Goal: Transaction & Acquisition: Book appointment/travel/reservation

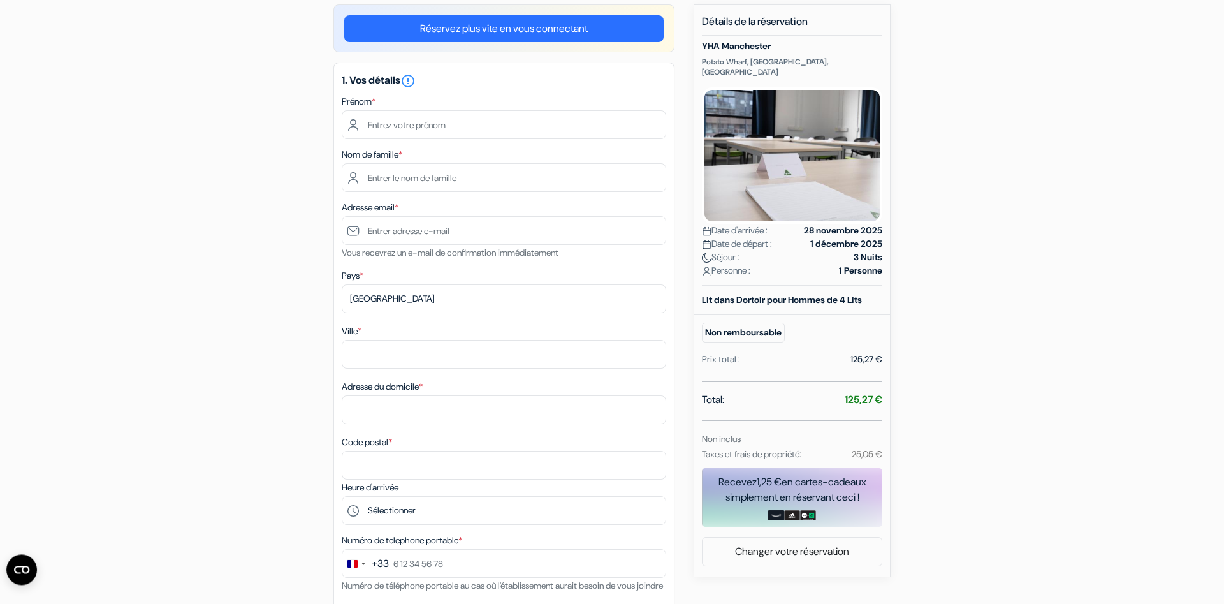
scroll to position [20, 0]
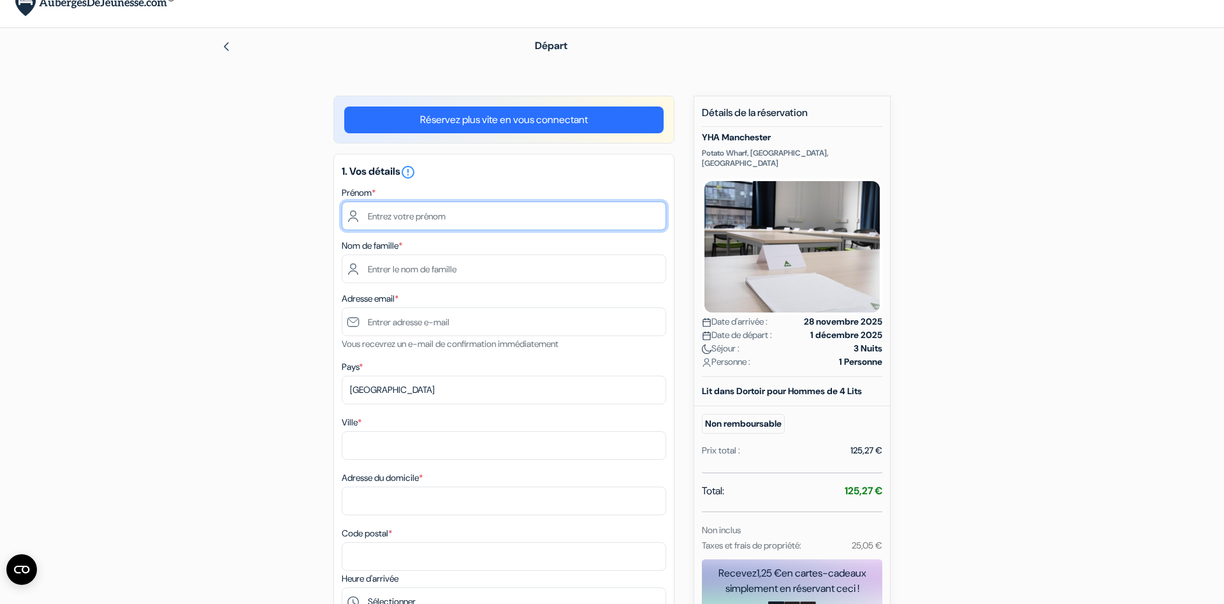
click at [475, 212] on input "text" at bounding box center [504, 215] width 325 height 29
type input "[PERSON_NAME]"
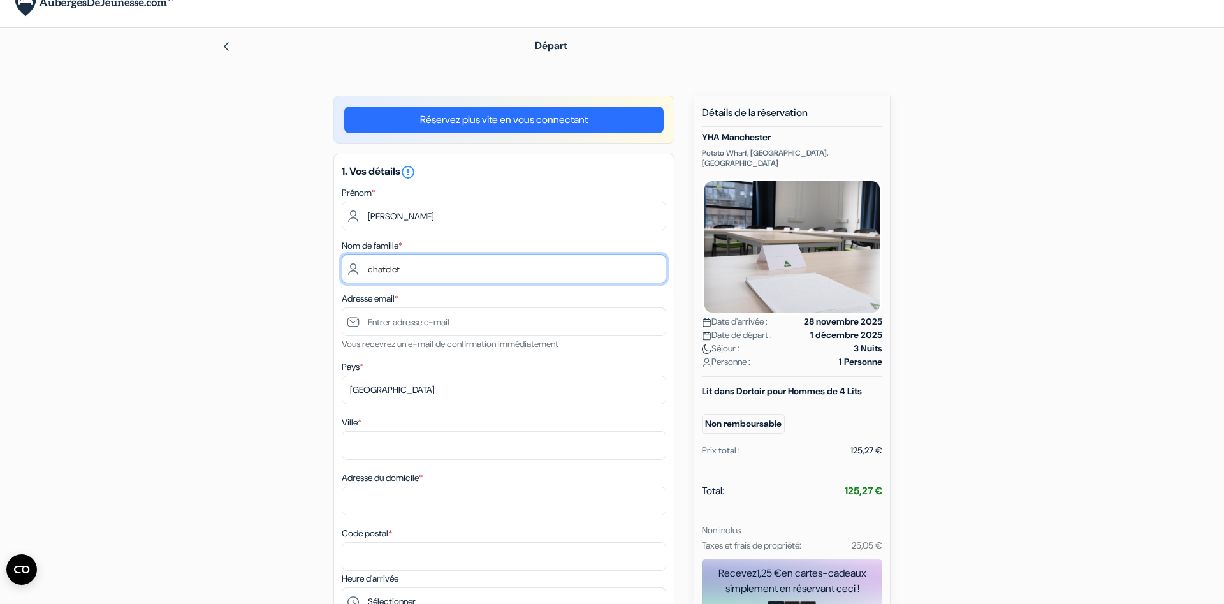
type input "chatelet"
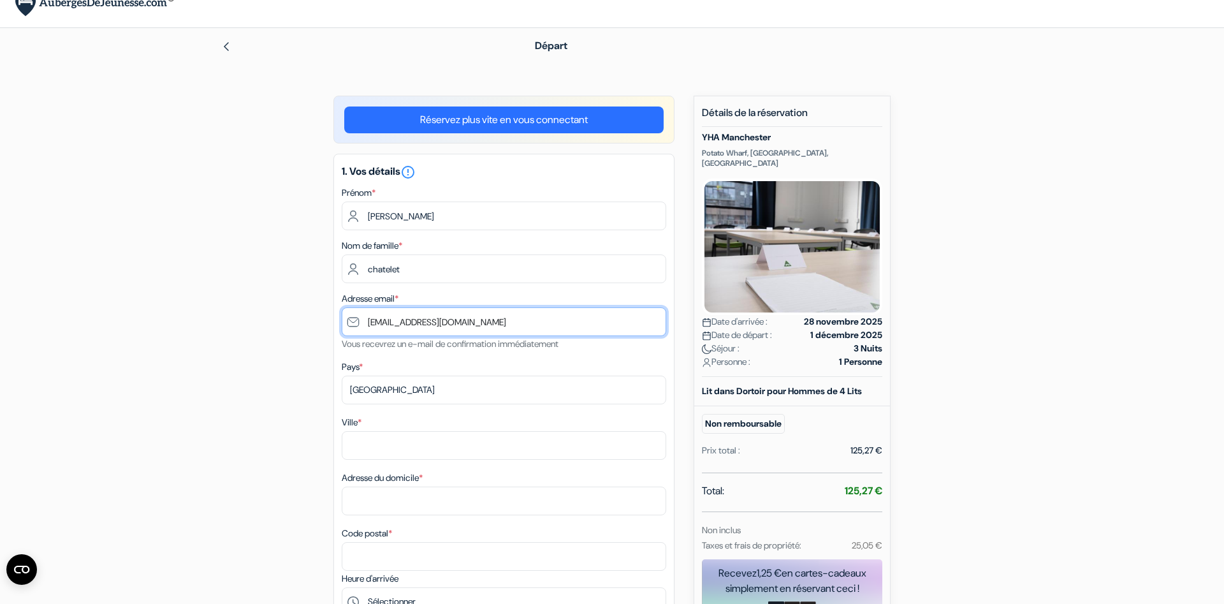
type input "[EMAIL_ADDRESS][DOMAIN_NAME]"
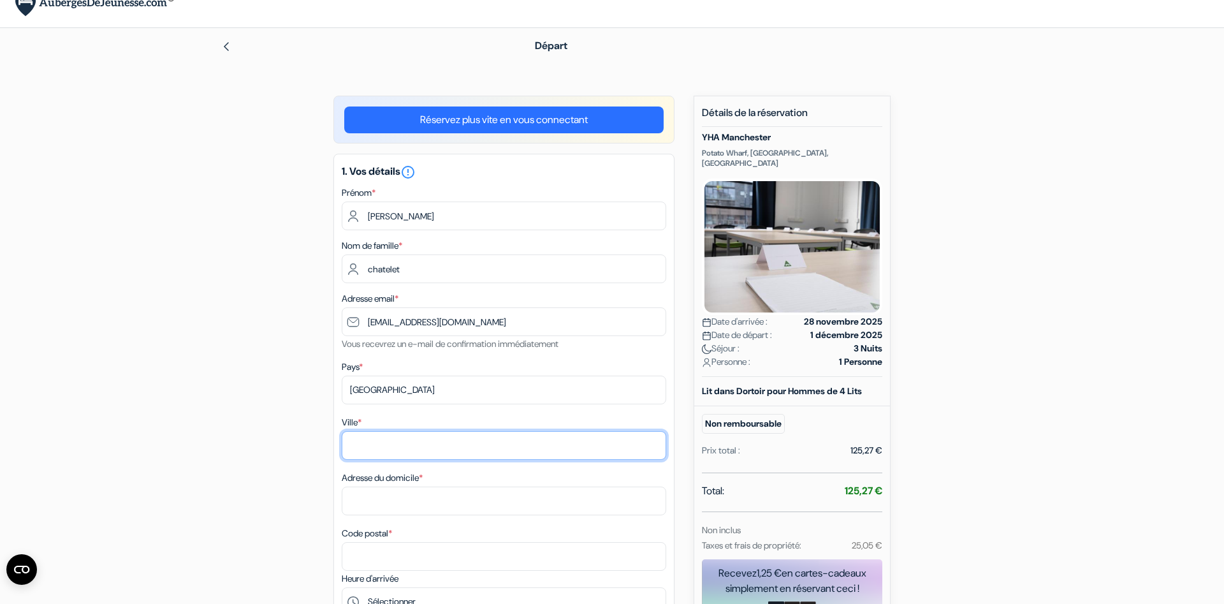
click at [420, 448] on input "Ville *" at bounding box center [504, 445] width 325 height 29
type input "romagnat"
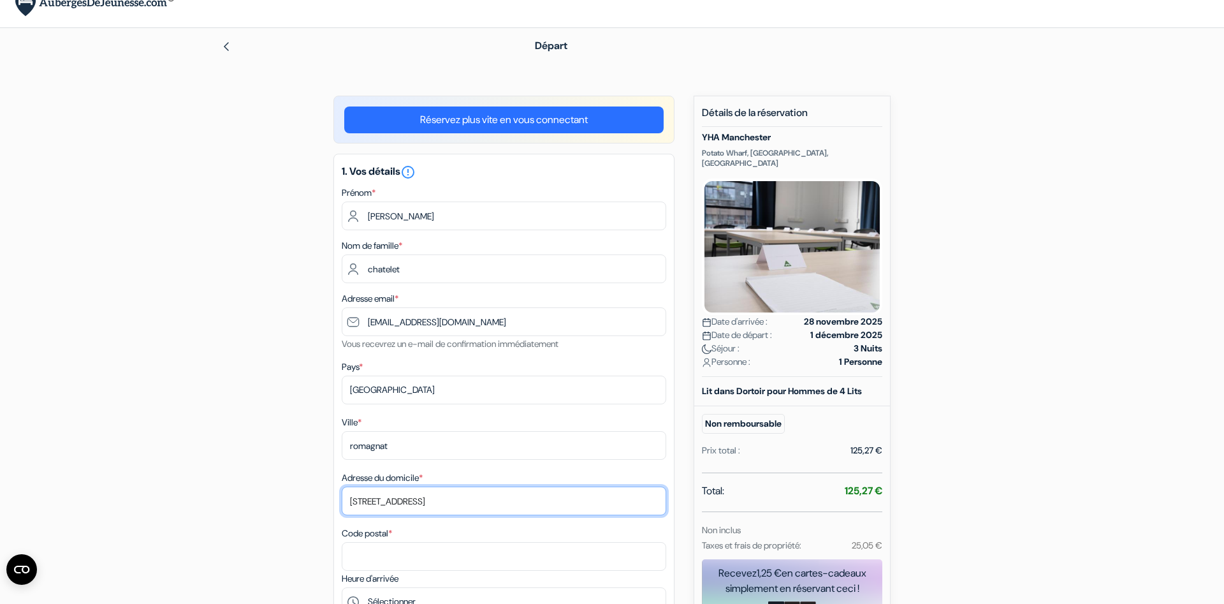
type input "1 rue de metz"
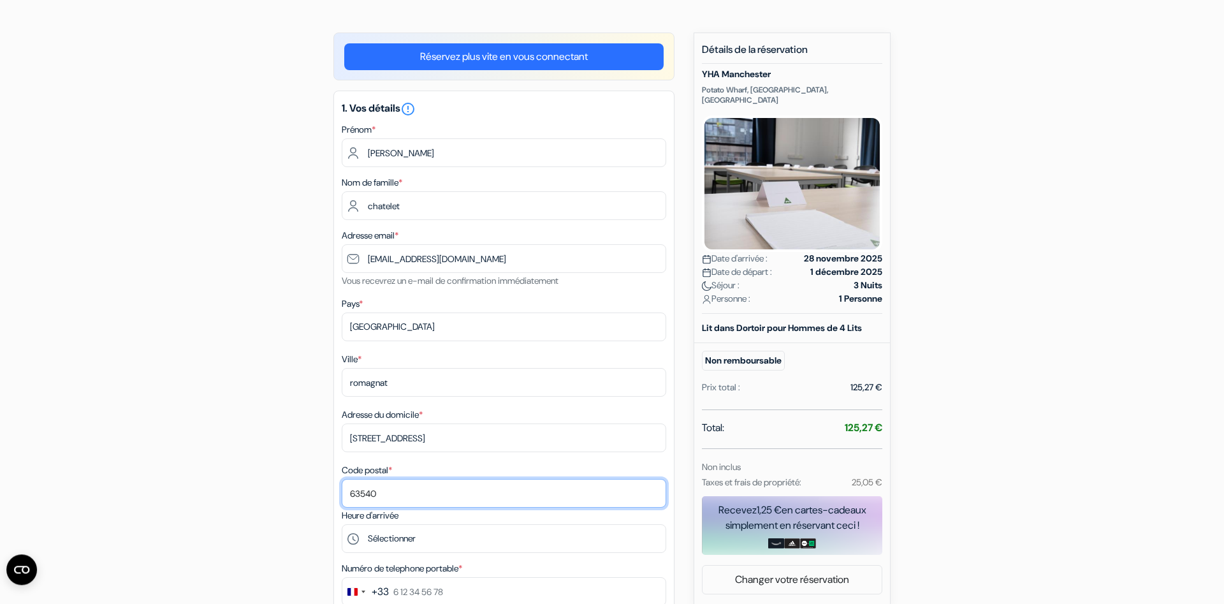
scroll to position [150, 0]
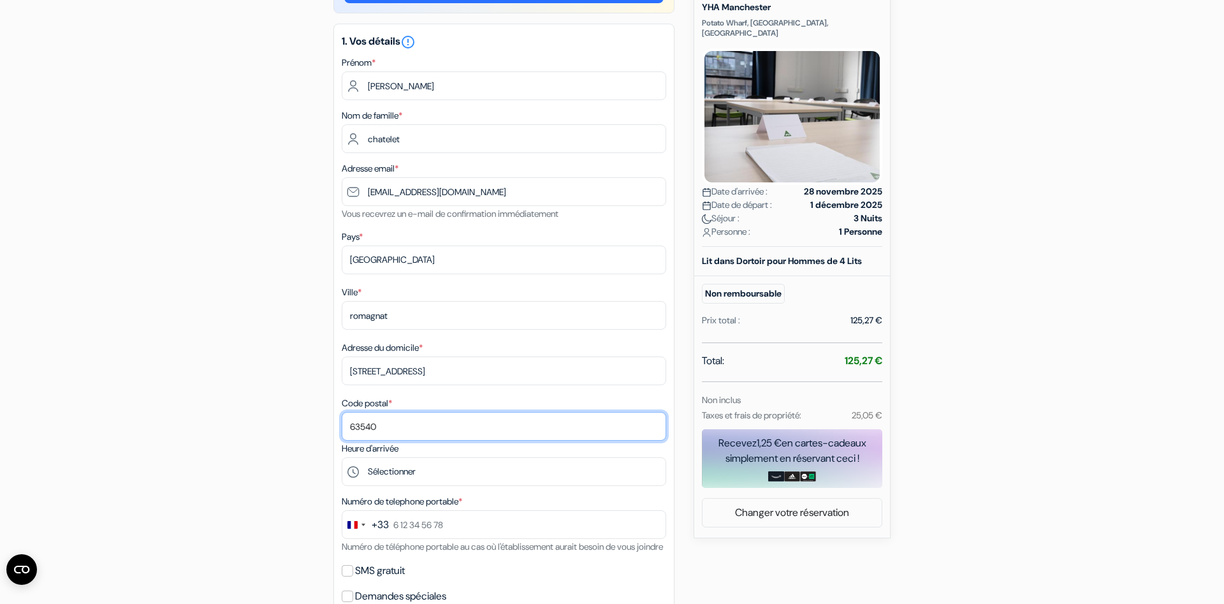
type input "63540"
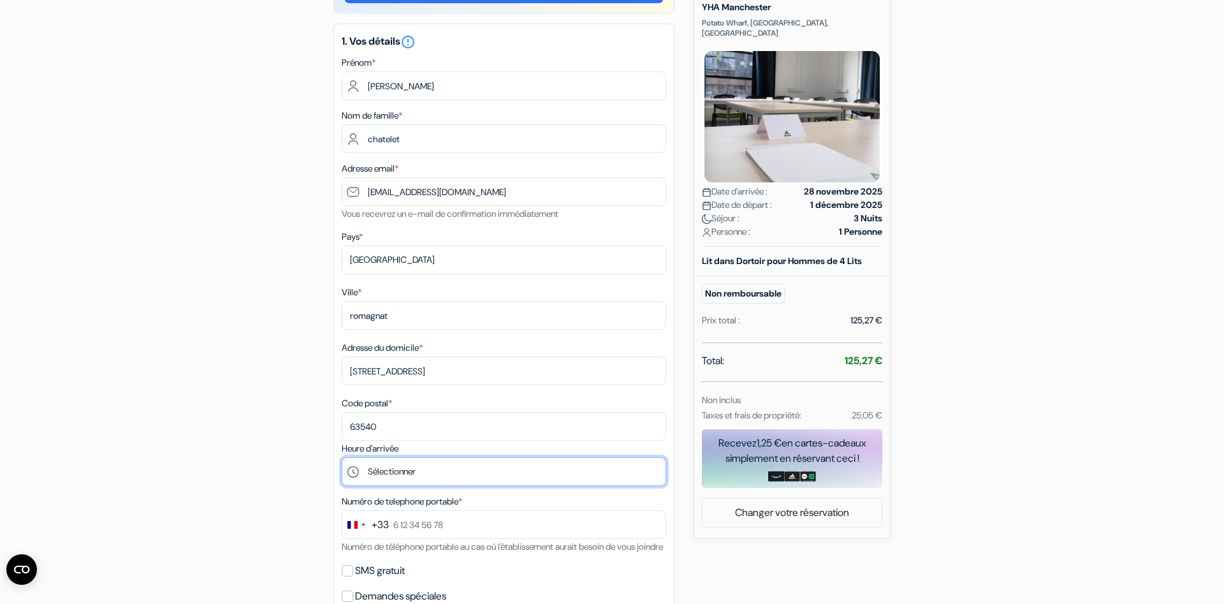
click at [342, 457] on select "Sélectionner 15:00 16:00 17:00 18:00 19:00 20:00 21:00 22:00 23:00" at bounding box center [504, 471] width 325 height 29
select select "17"
click option "17:00" at bounding box center [0, 0] width 0 height 0
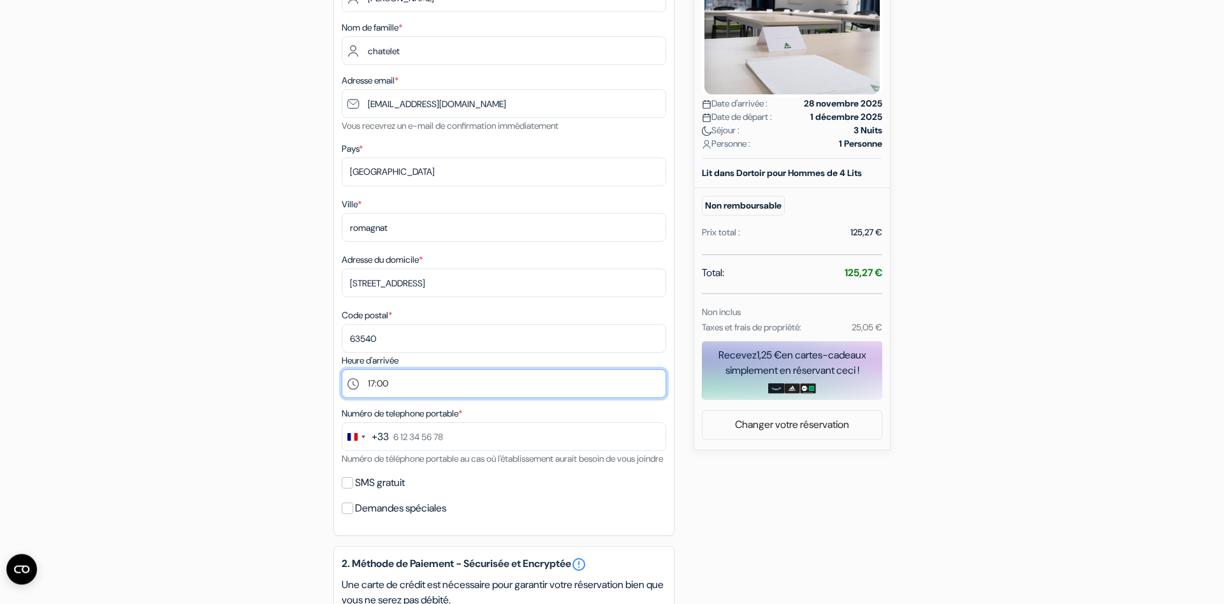
scroll to position [346, 0]
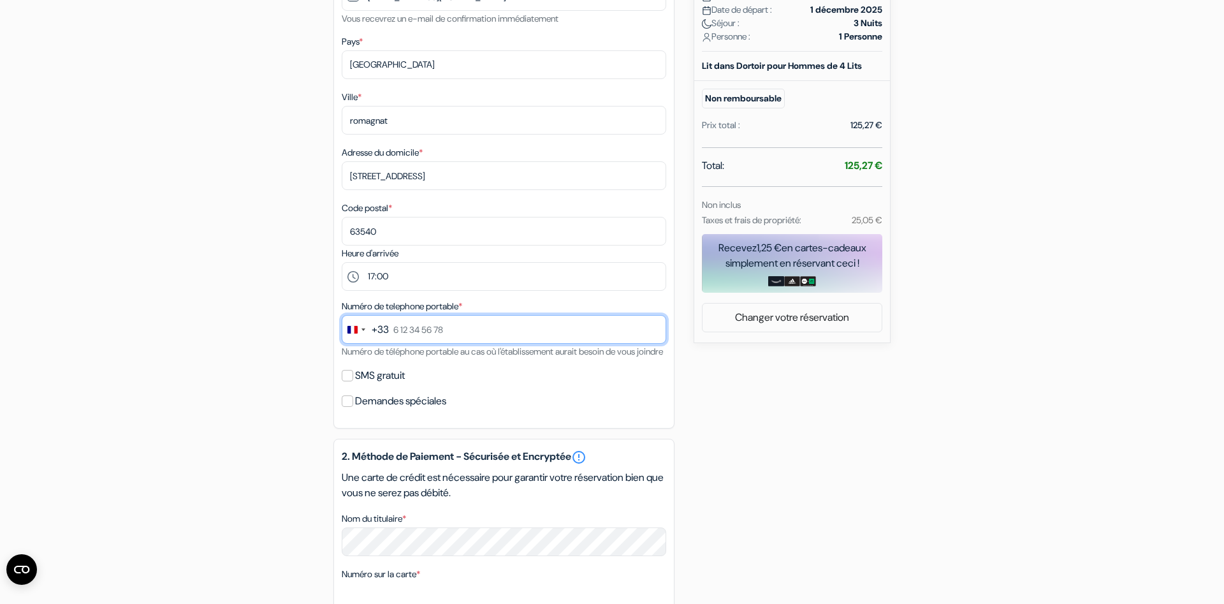
click at [449, 331] on input "text" at bounding box center [504, 329] width 325 height 29
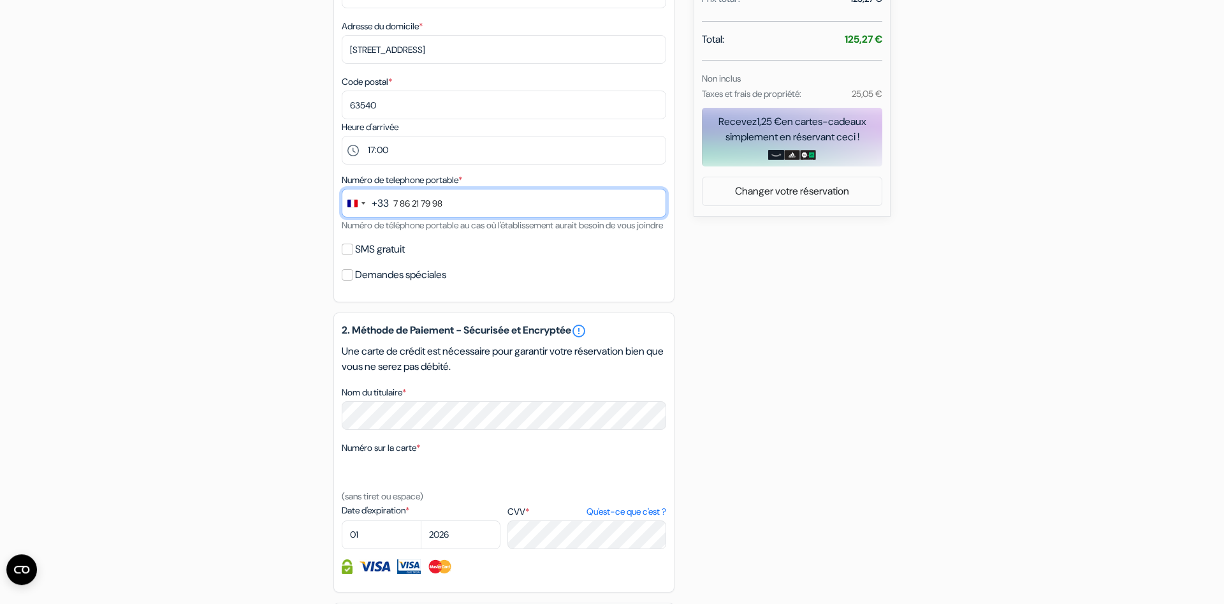
scroll to position [541, 0]
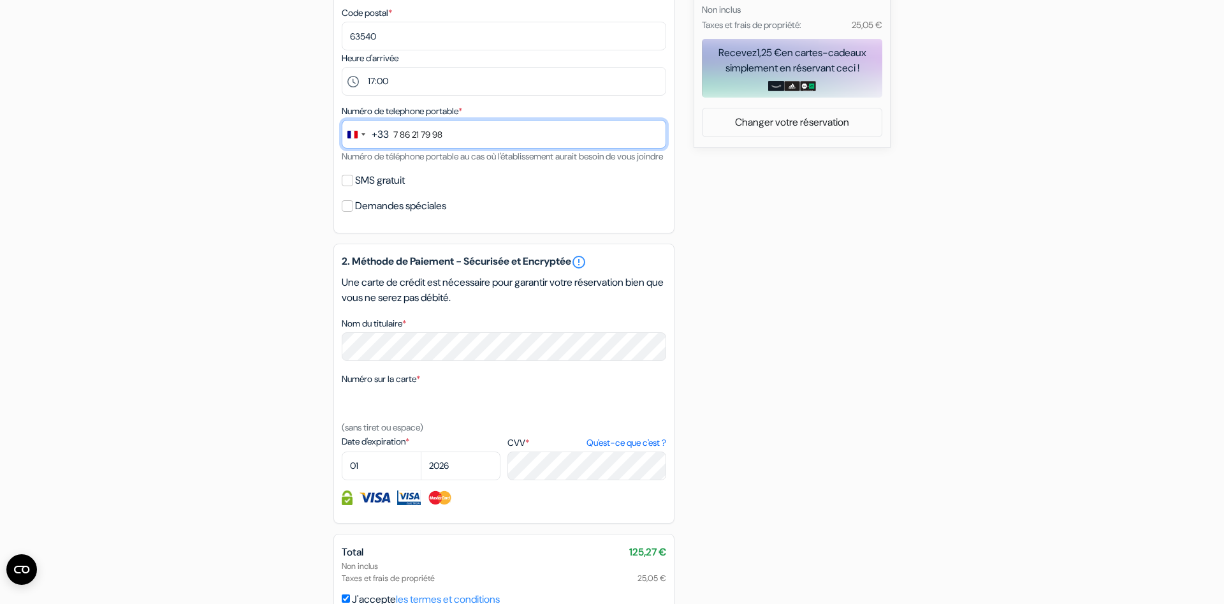
type input "7 86 21 79 98"
select select "03"
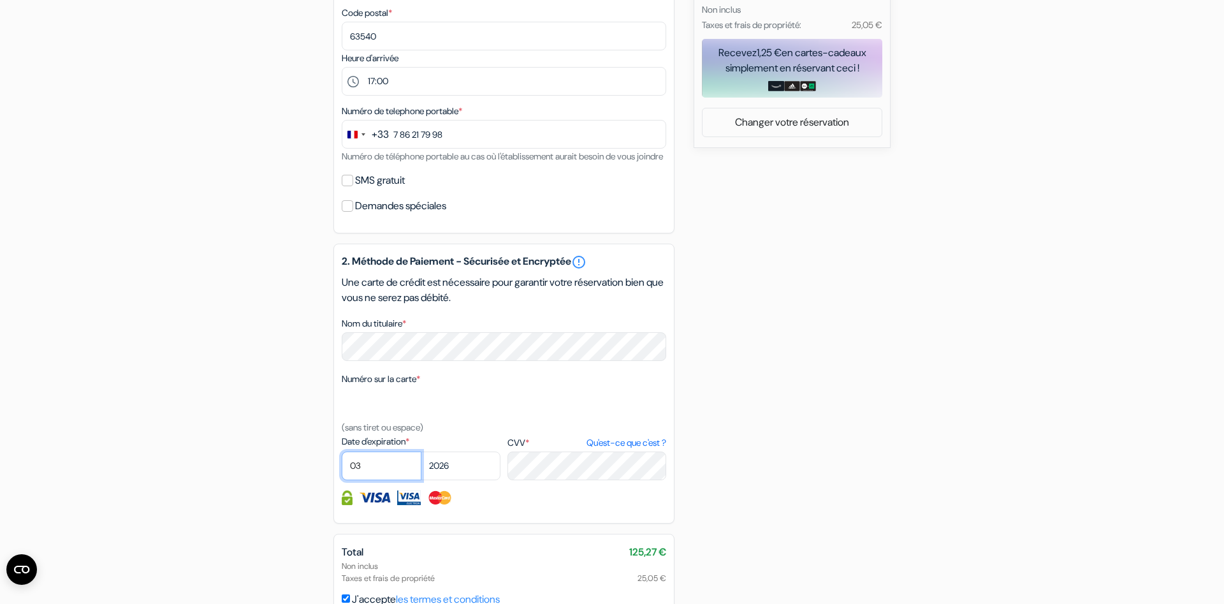
select select "2029"
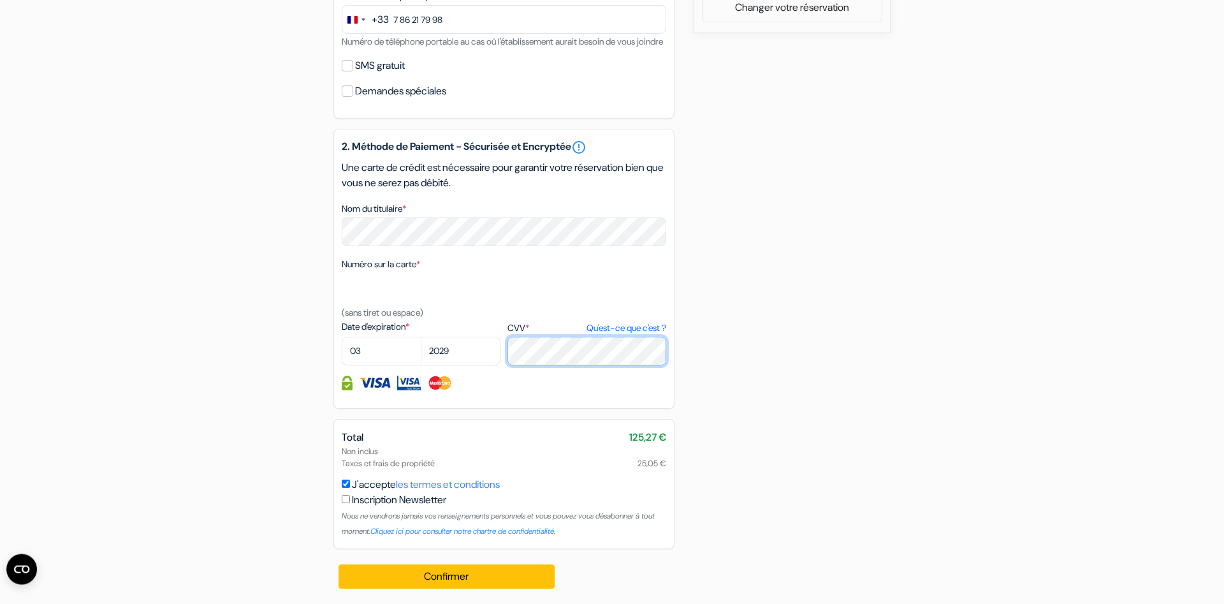
scroll to position [671, 0]
click at [487, 571] on button "Confirmer Loading..." at bounding box center [447, 576] width 216 height 24
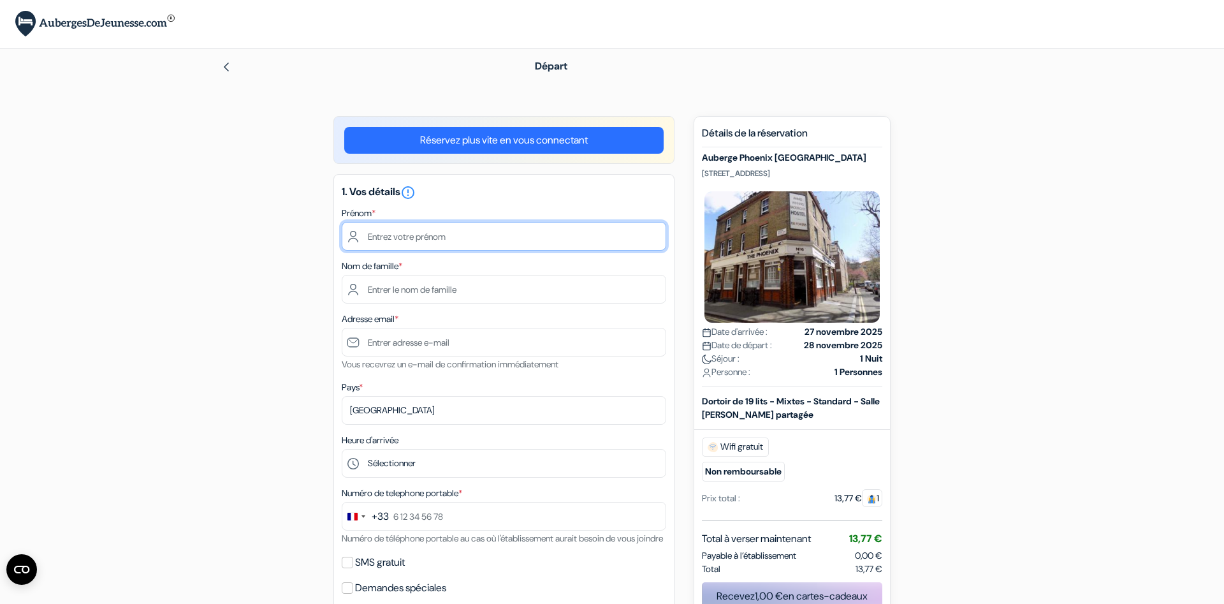
click at [479, 240] on input "text" at bounding box center [504, 236] width 325 height 29
type input "[PERSON_NAME]"
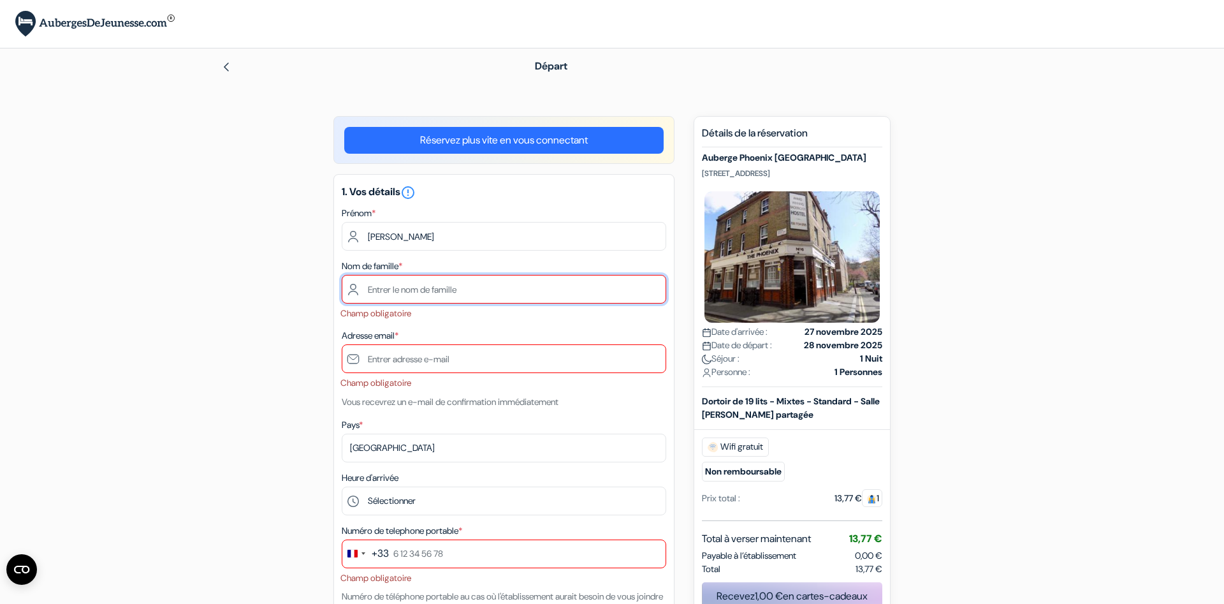
click at [427, 289] on input "text" at bounding box center [504, 289] width 325 height 29
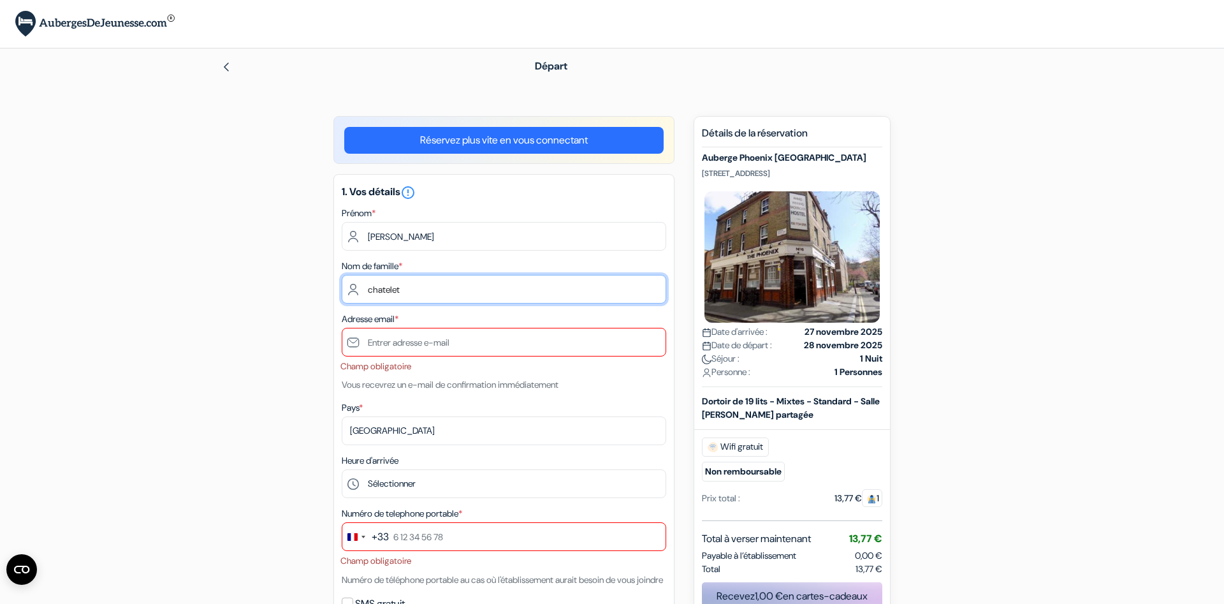
type input "chatelet"
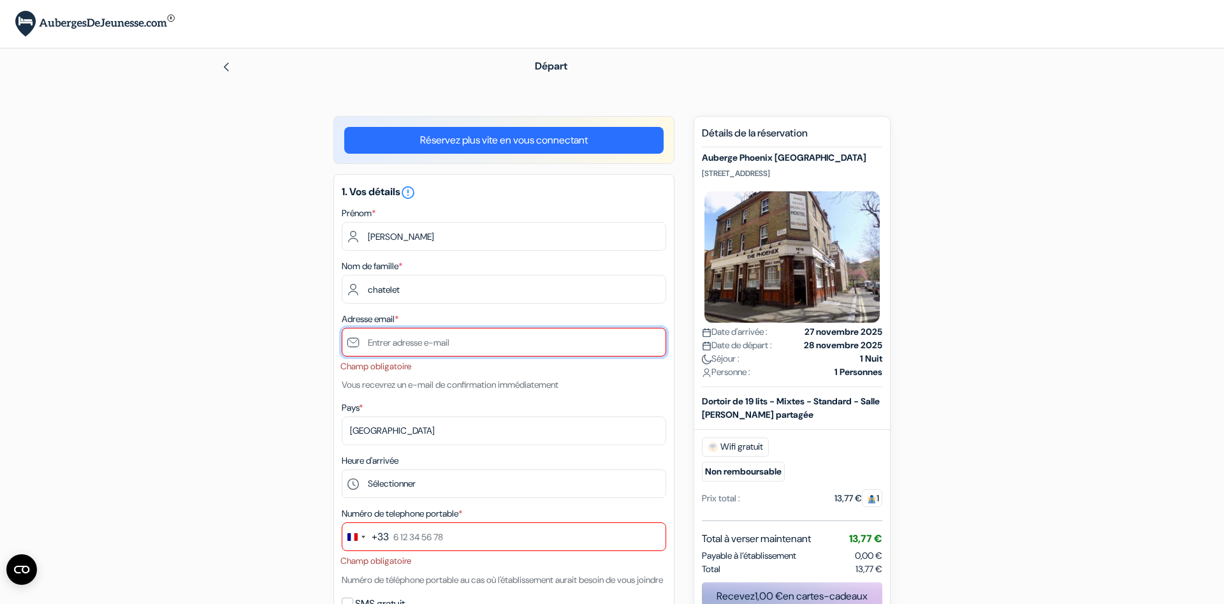
click at [434, 352] on input "text" at bounding box center [504, 342] width 325 height 29
click at [437, 345] on input "text" at bounding box center [504, 342] width 325 height 29
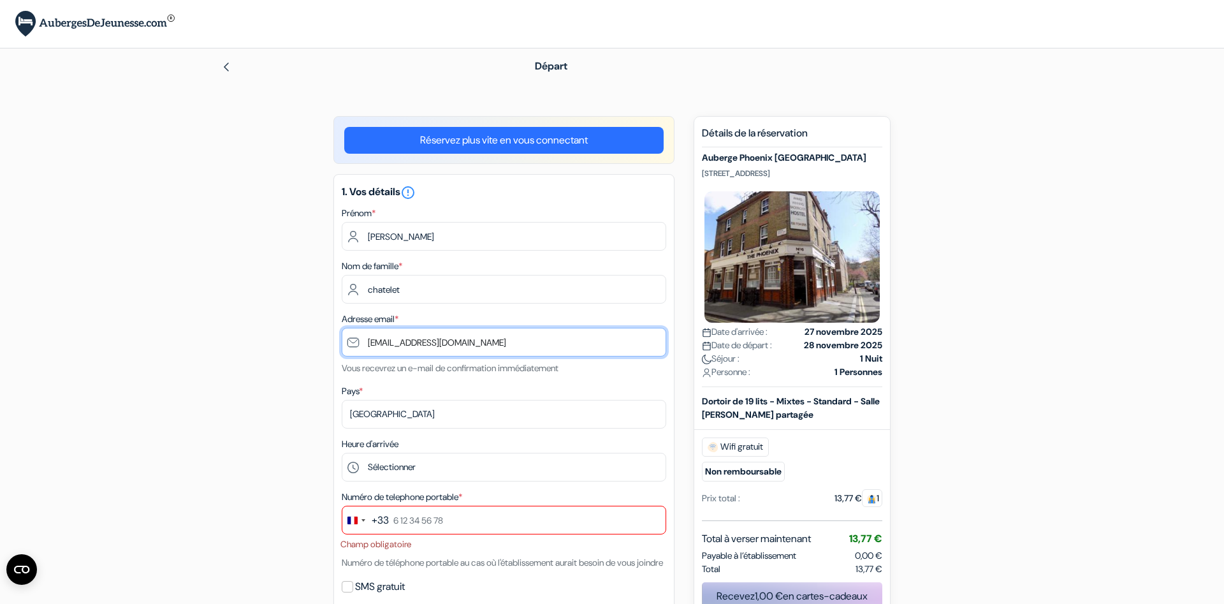
scroll to position [65, 0]
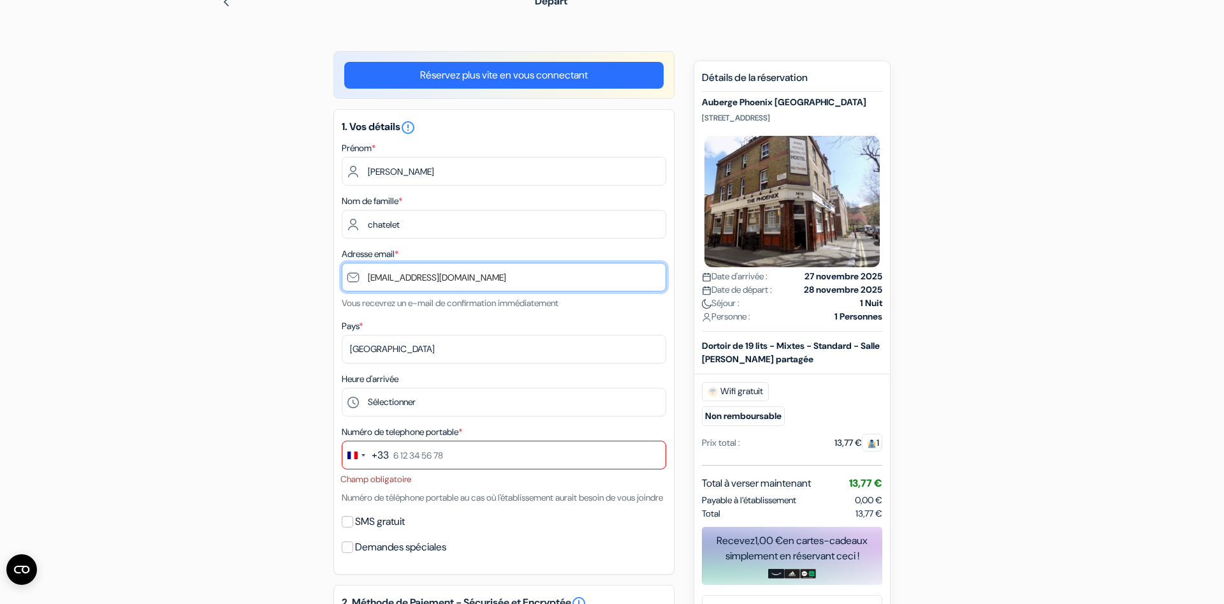
type input "[EMAIL_ADDRESS][DOMAIN_NAME]"
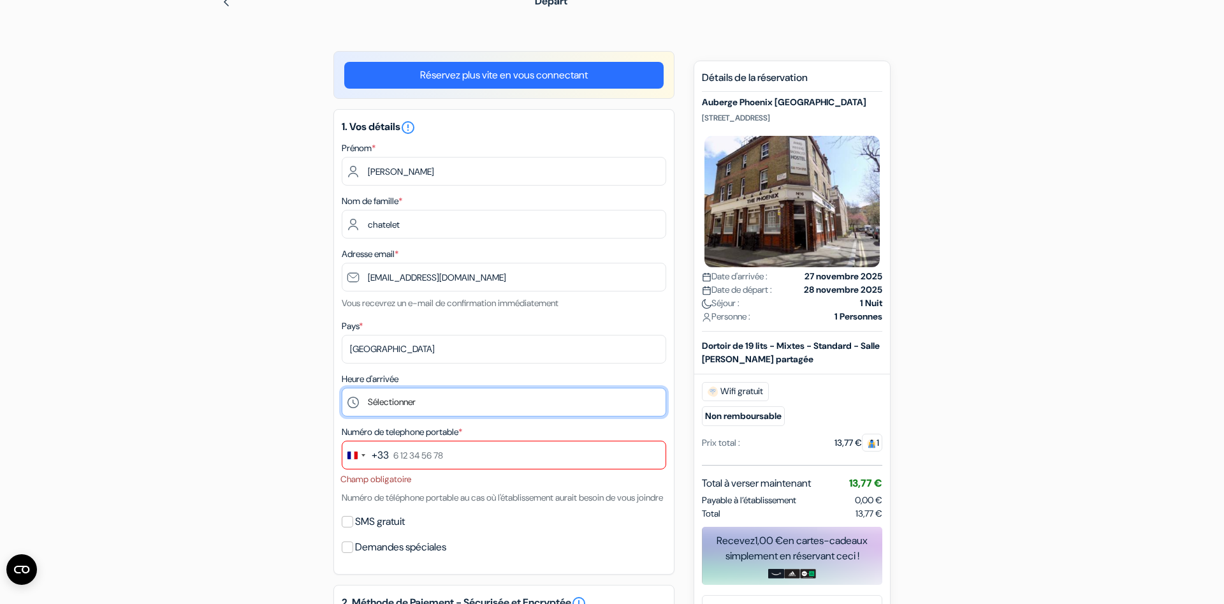
click at [342, 388] on select "Sélectionner 1:00 2:00 3:00 4:00 5:00 6:00 7:00 8:00 9:00 10:00 11:00 12:00 13:…" at bounding box center [504, 402] width 325 height 29
select select "16"
click option "16:00" at bounding box center [0, 0] width 0 height 0
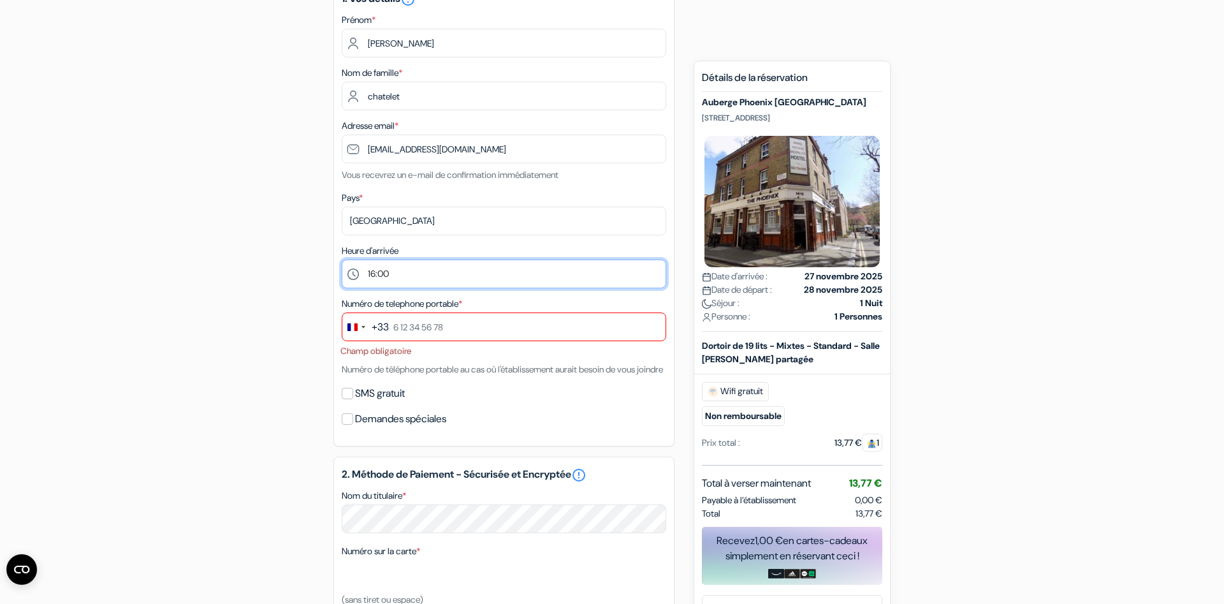
scroll to position [195, 0]
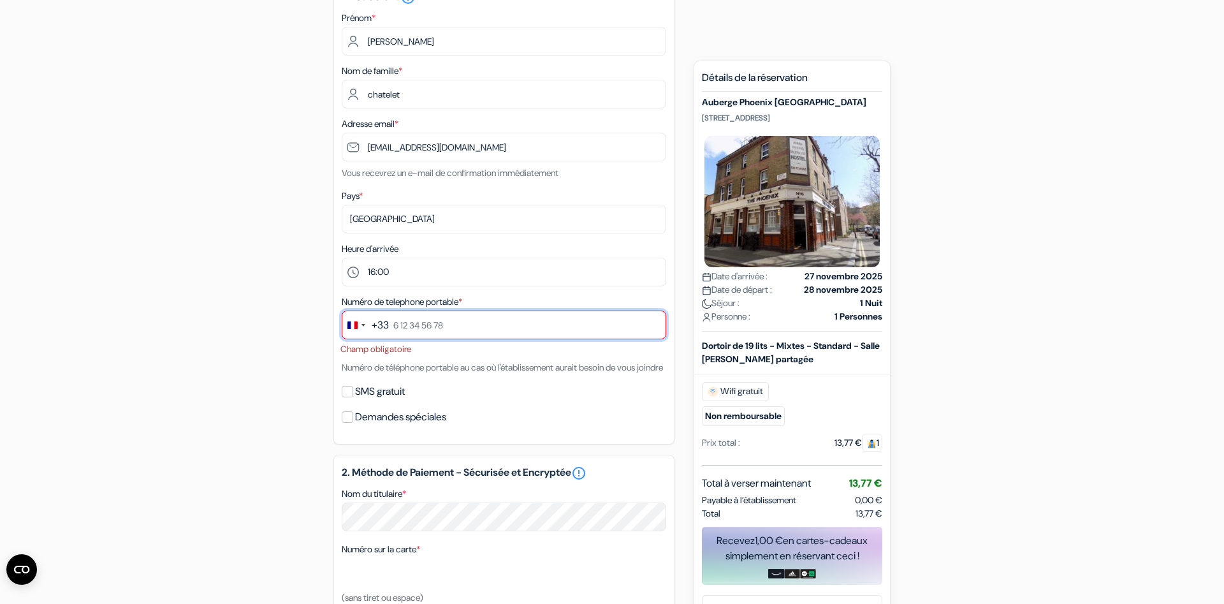
click at [475, 318] on input "text" at bounding box center [504, 325] width 325 height 29
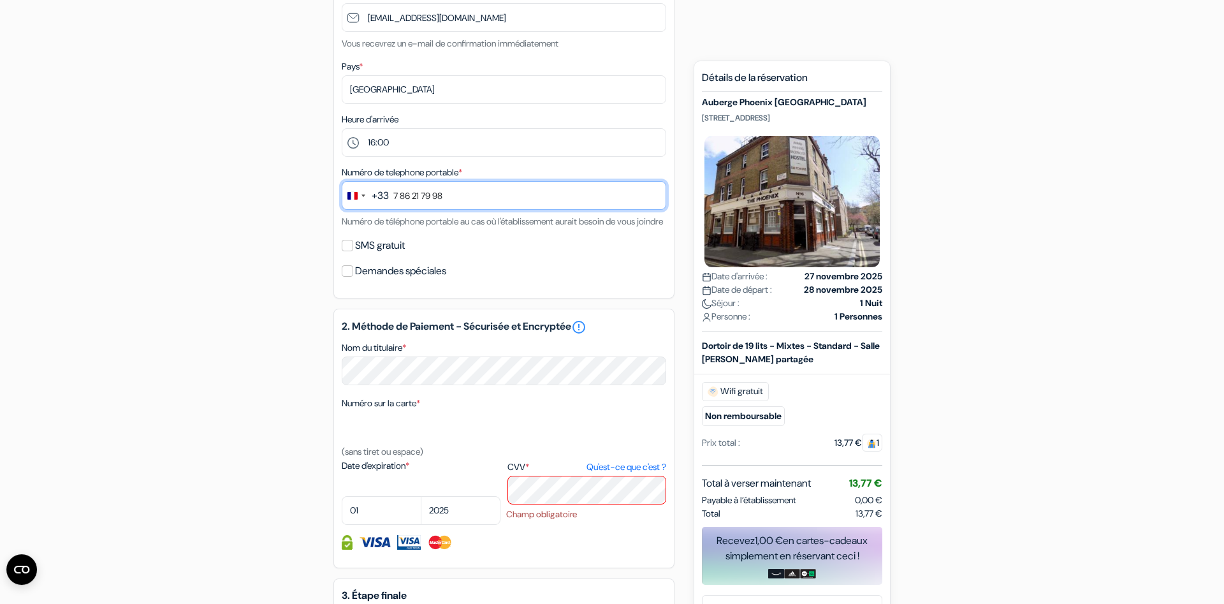
scroll to position [325, 0]
type input "7 86 21 79 98"
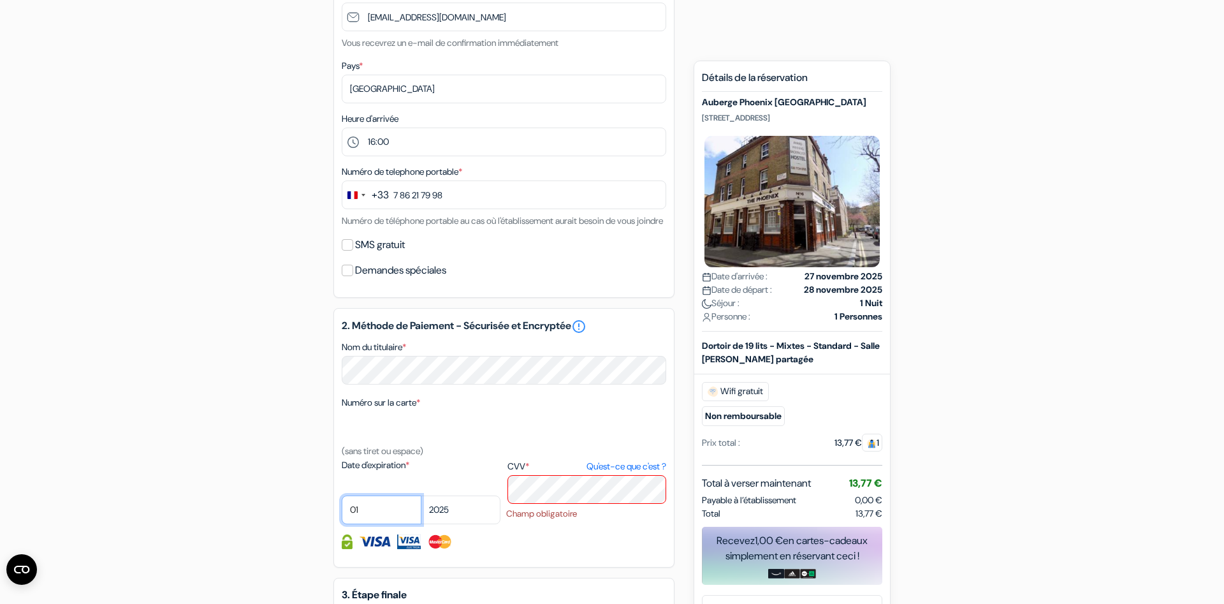
select select "03"
select select "2029"
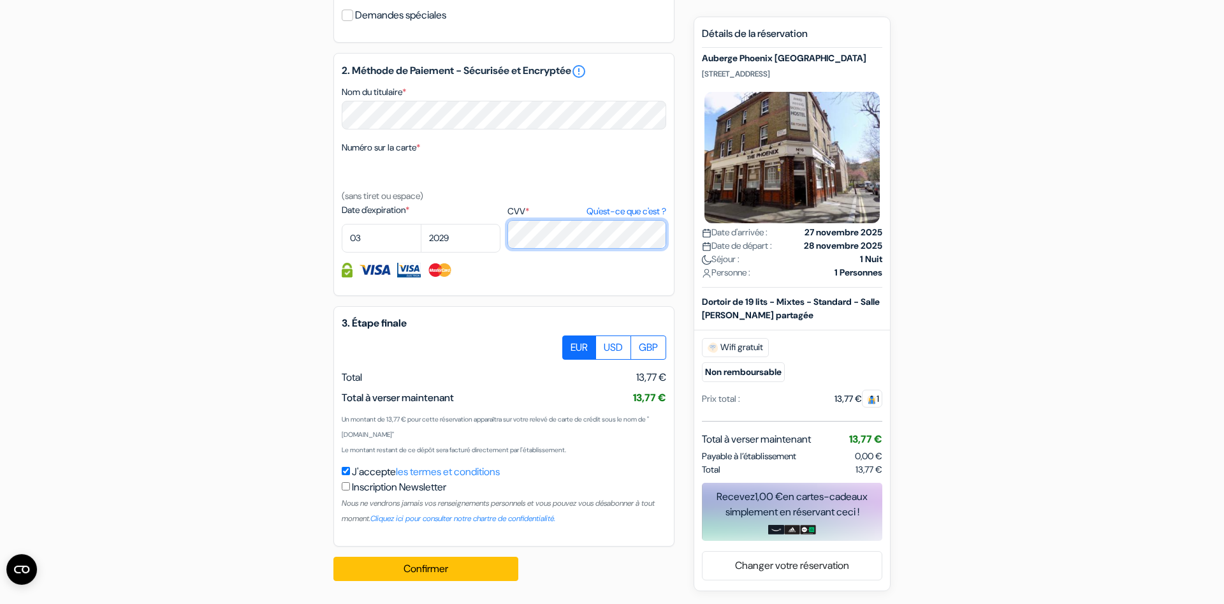
scroll to position [596, 0]
click at [441, 571] on button "Confirmer Loading..." at bounding box center [425, 569] width 185 height 24
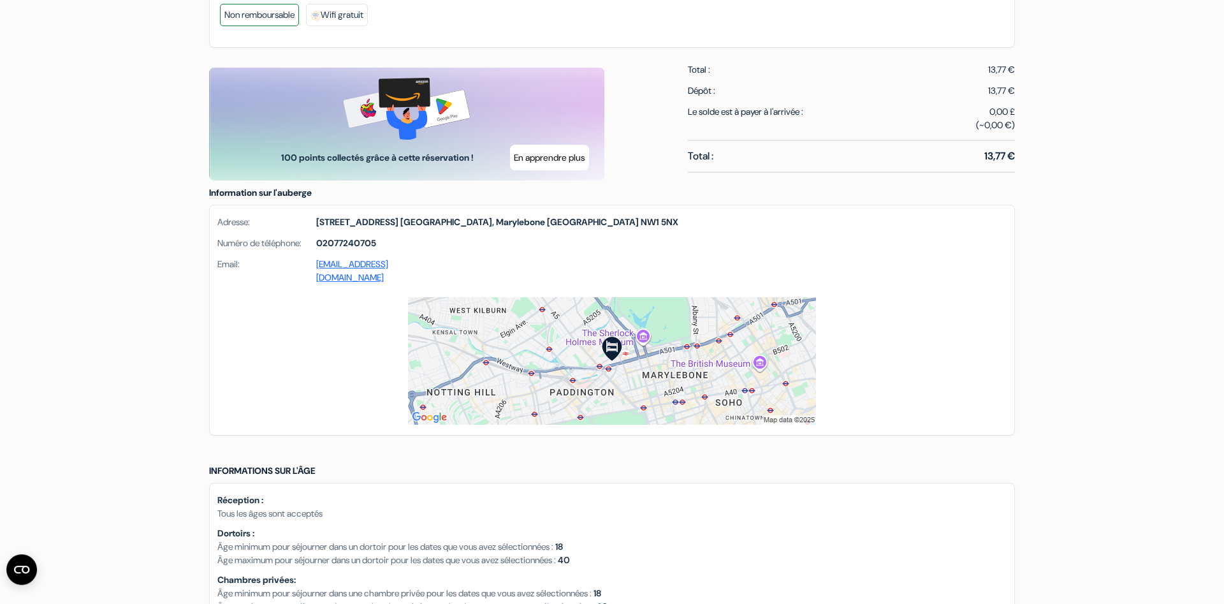
scroll to position [715, 0]
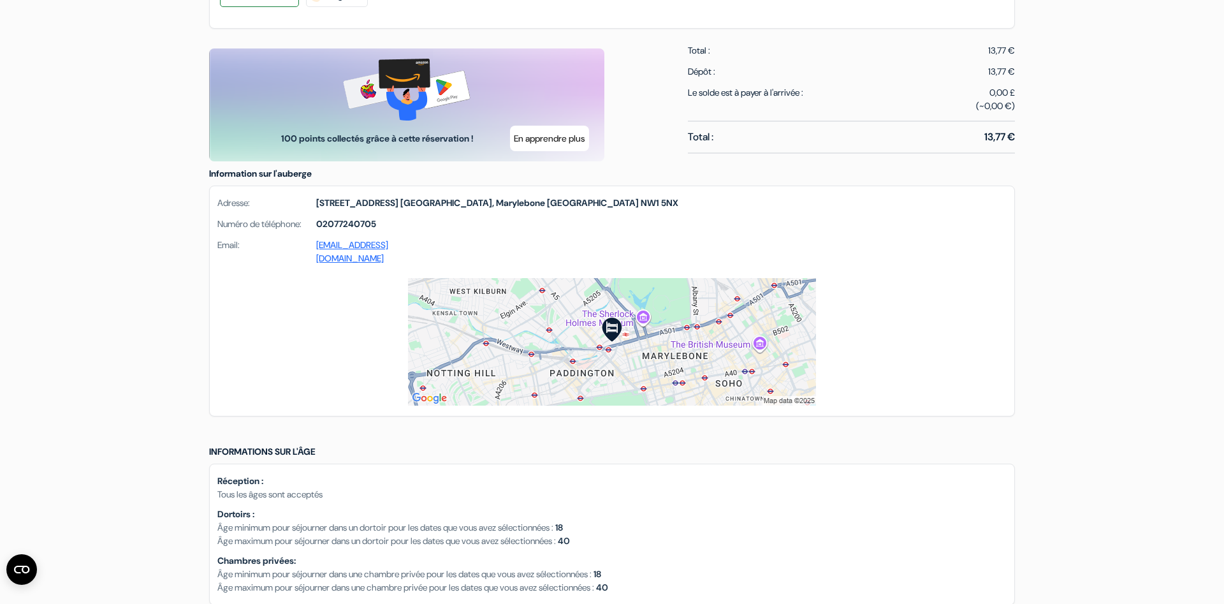
click at [588, 338] on img at bounding box center [612, 342] width 408 height 128
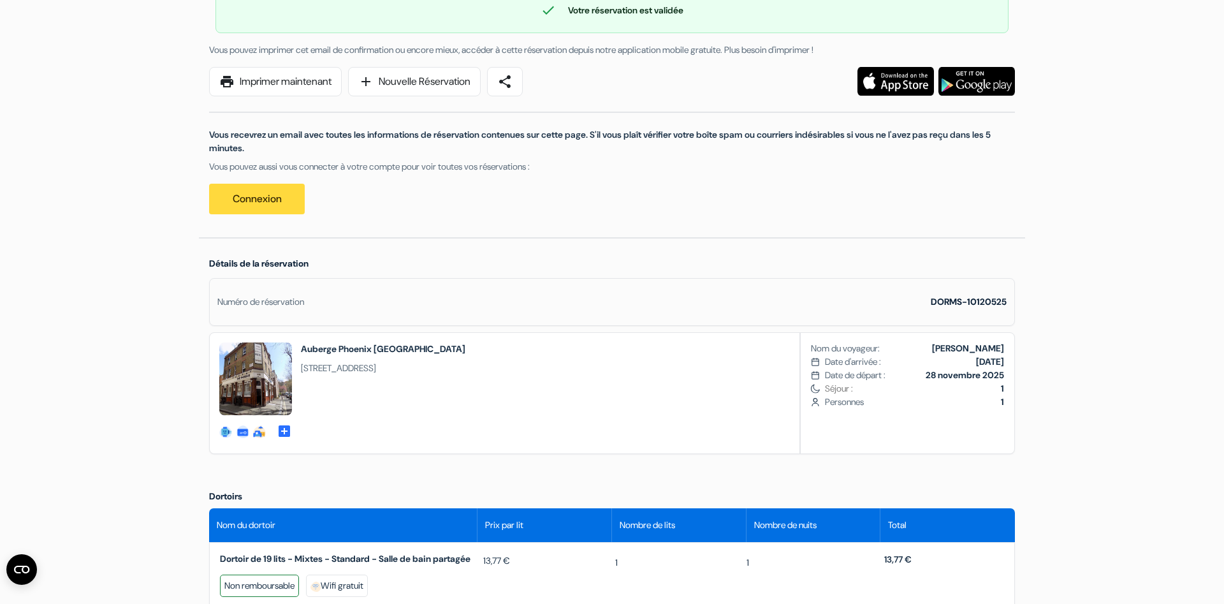
scroll to position [0, 0]
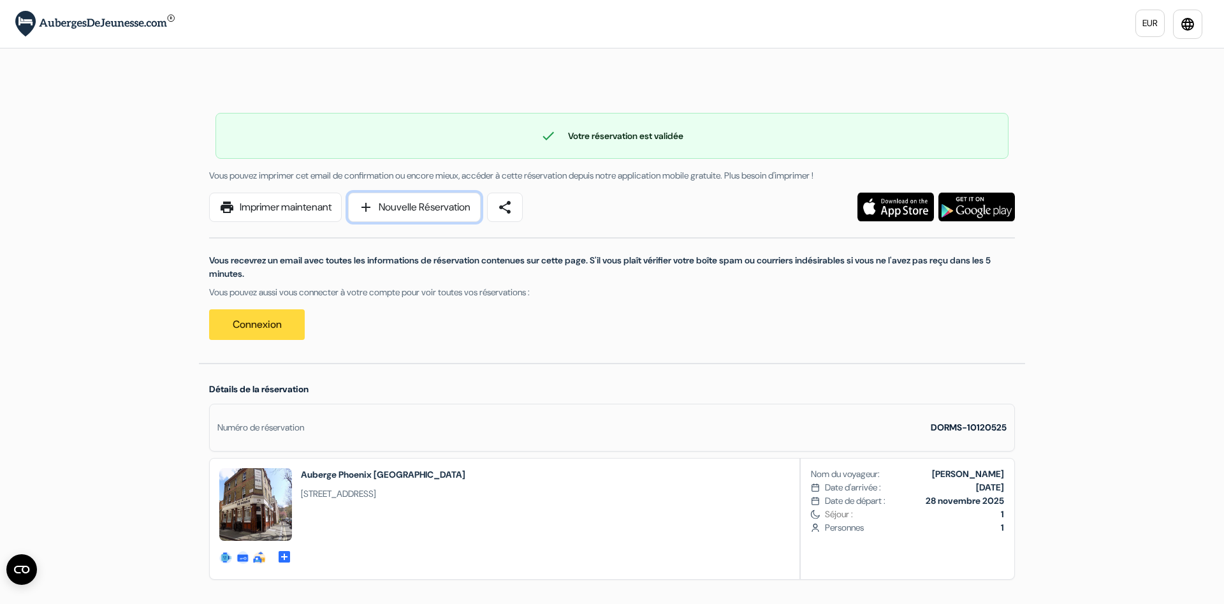
click at [445, 210] on link "add Nouvelle Réservation" at bounding box center [414, 207] width 133 height 29
